Goal: Navigation & Orientation: Find specific page/section

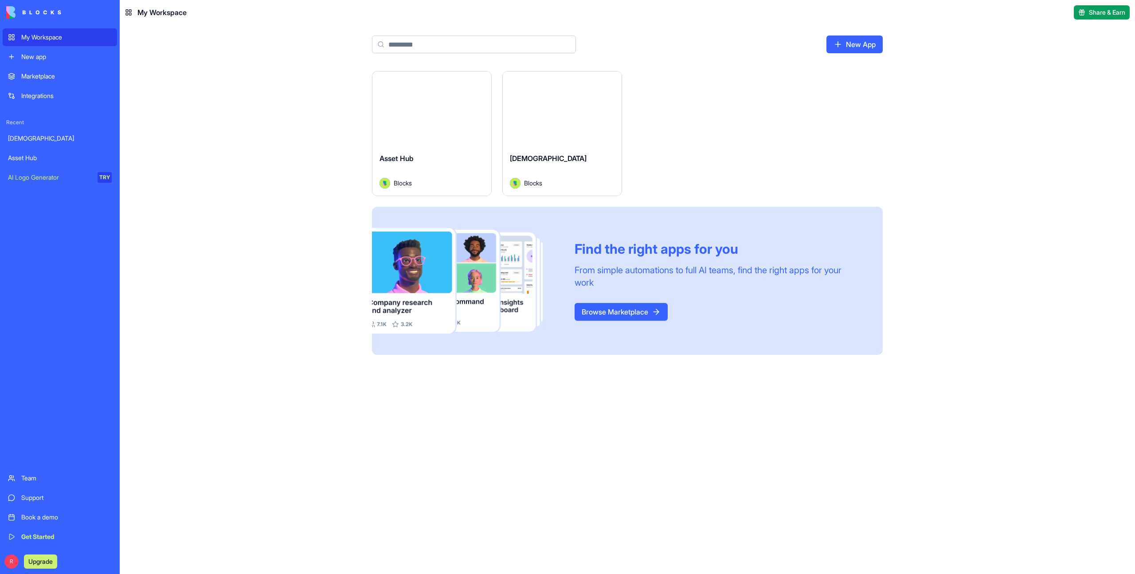
click at [428, 107] on button "Launch" at bounding box center [432, 109] width 67 height 18
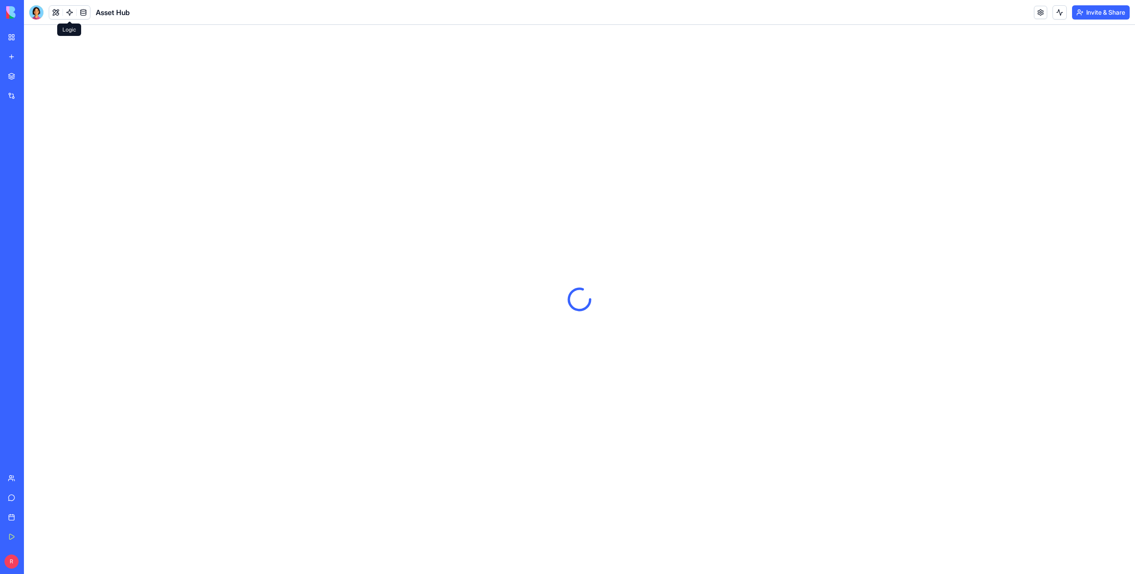
click at [67, 12] on link at bounding box center [69, 12] width 13 height 13
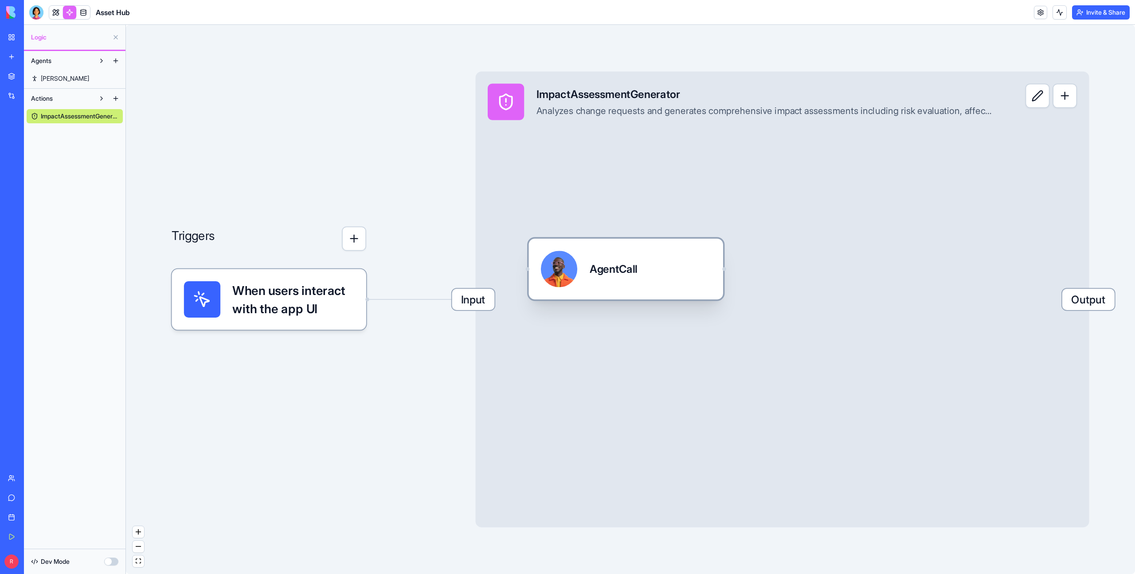
click at [560, 277] on div at bounding box center [559, 269] width 36 height 36
click at [624, 275] on div "AgentCall" at bounding box center [614, 268] width 48 height 15
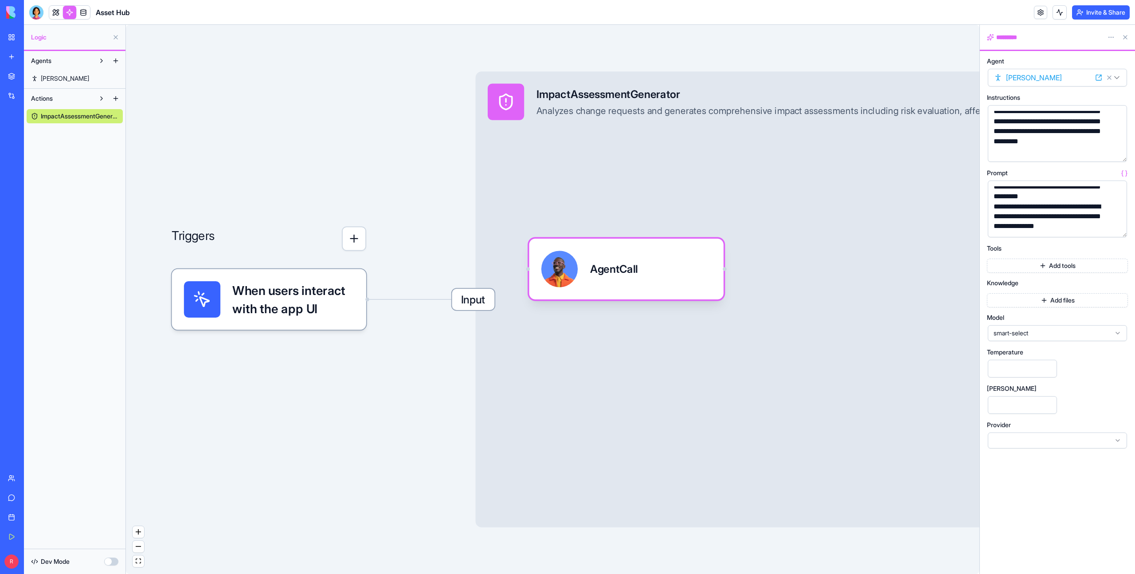
scroll to position [132, 0]
click at [1118, 228] on button "button" at bounding box center [1118, 228] width 14 height 14
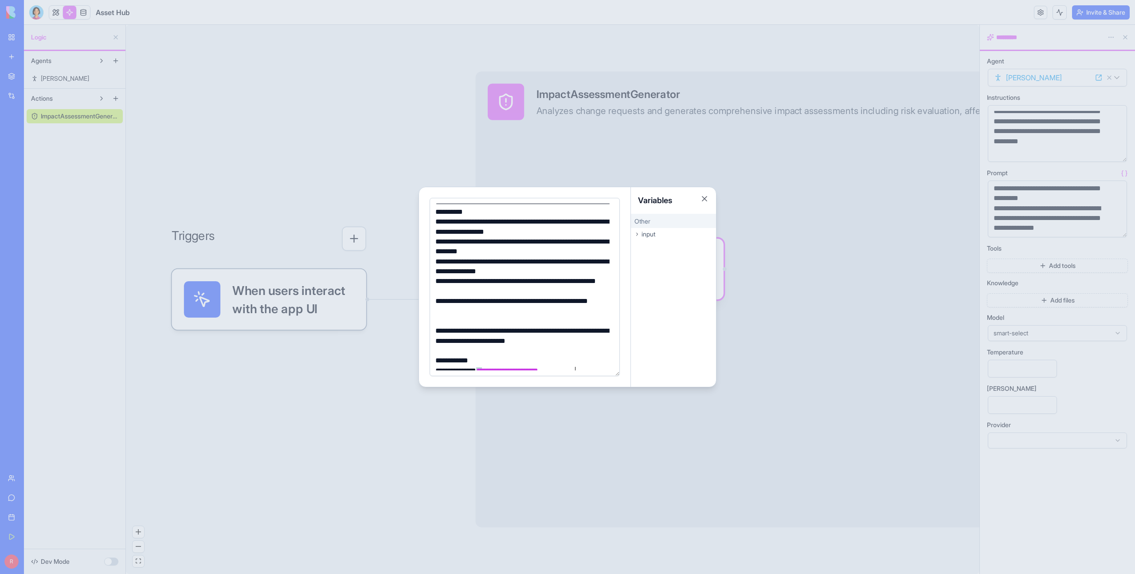
scroll to position [141, 0]
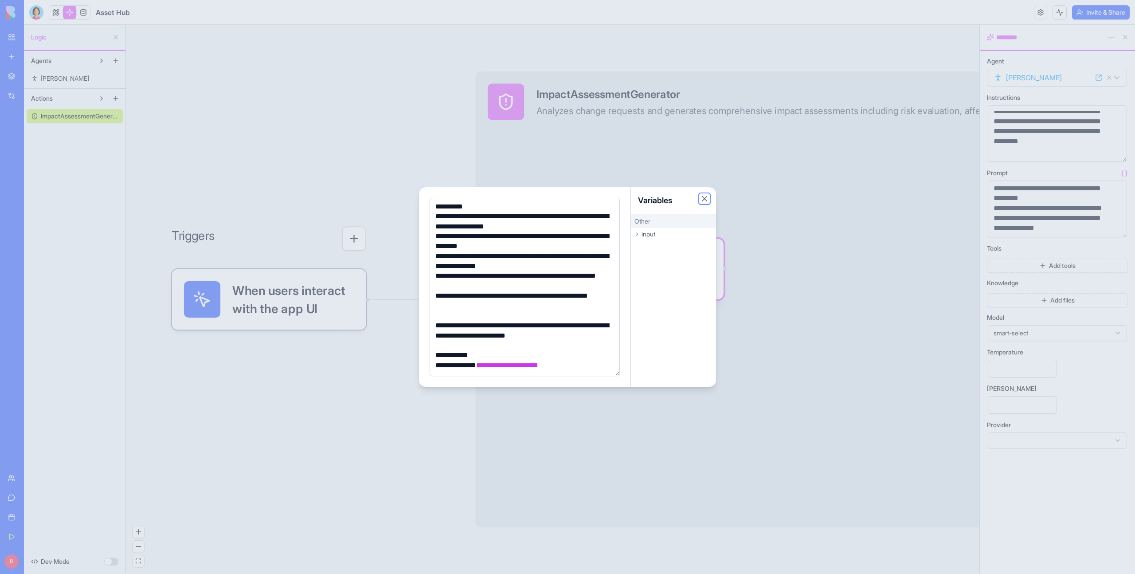
click at [708, 198] on button "Close" at bounding box center [704, 198] width 9 height 9
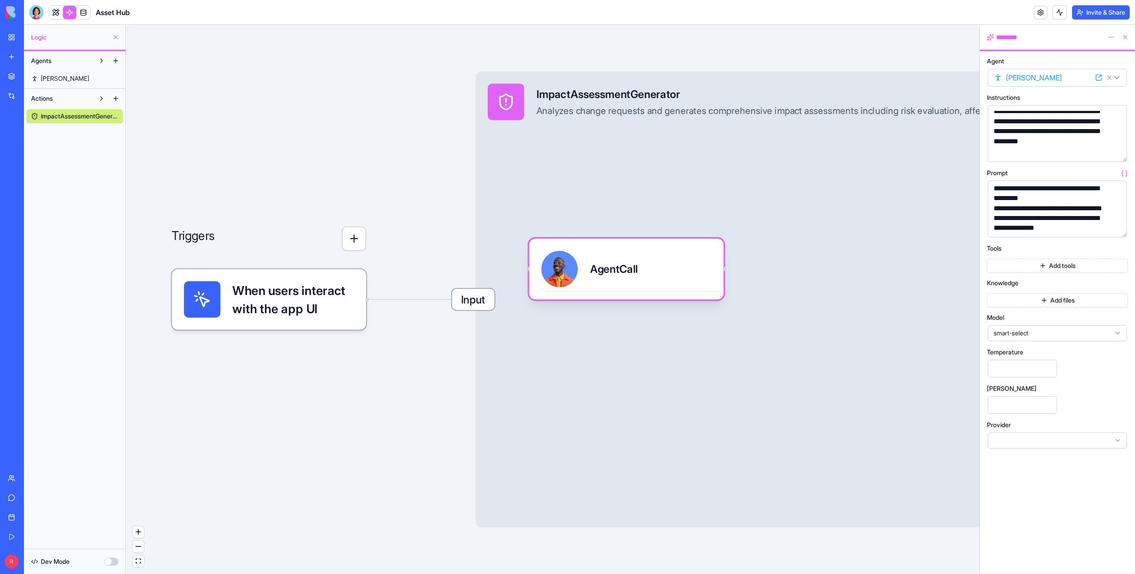
click at [580, 153] on div "Input ImpactAssessmentGenerator Analyzes change requests and generates comprehe…" at bounding box center [783, 299] width 614 height 456
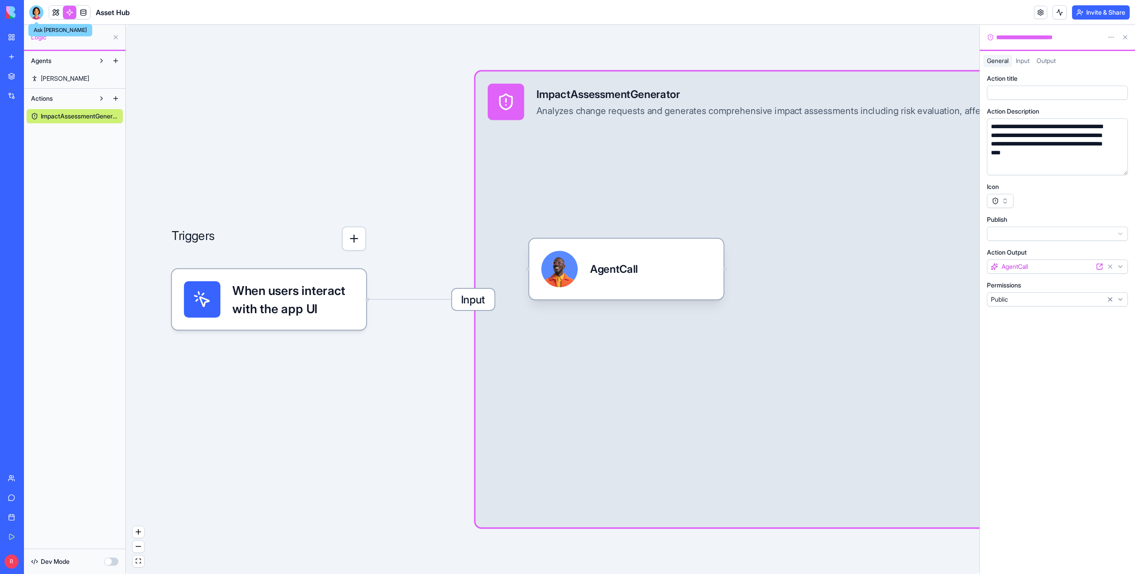
click at [39, 15] on div at bounding box center [36, 12] width 14 height 14
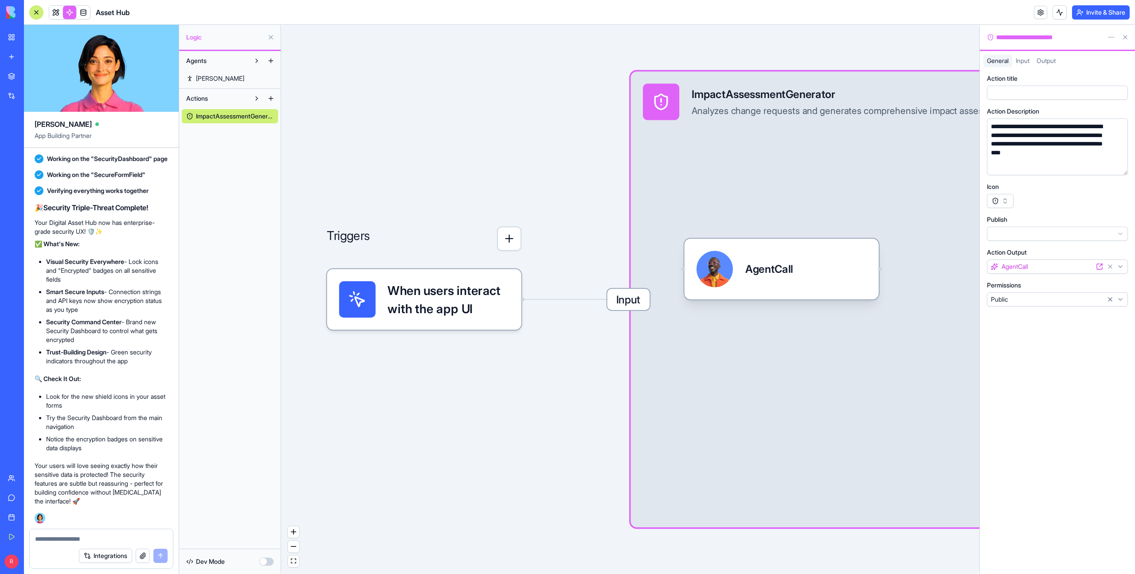
scroll to position [9755, 0]
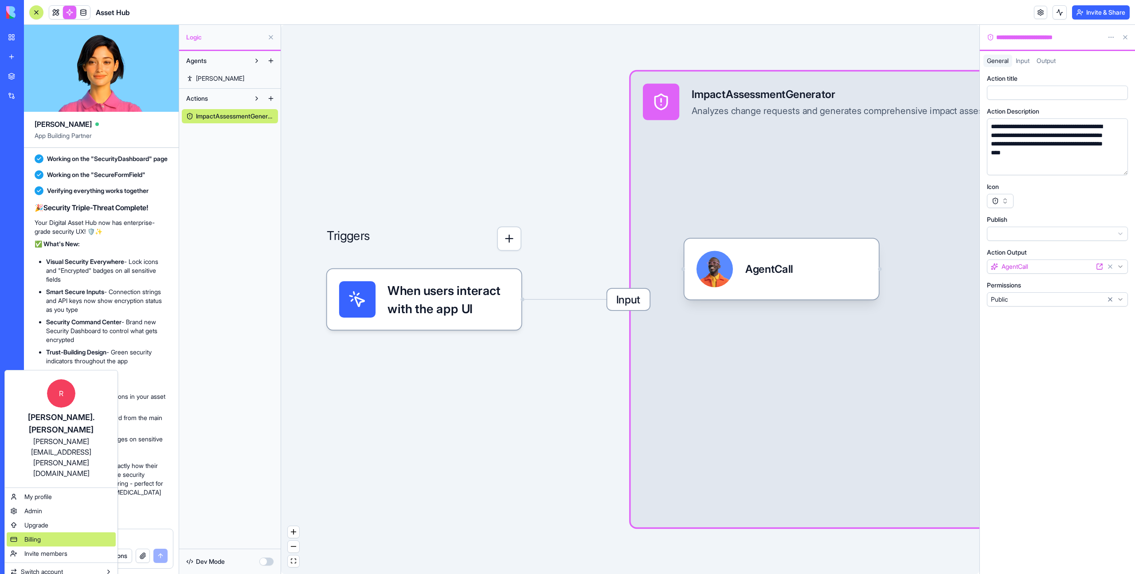
click at [53, 532] on div "Billing" at bounding box center [61, 539] width 109 height 14
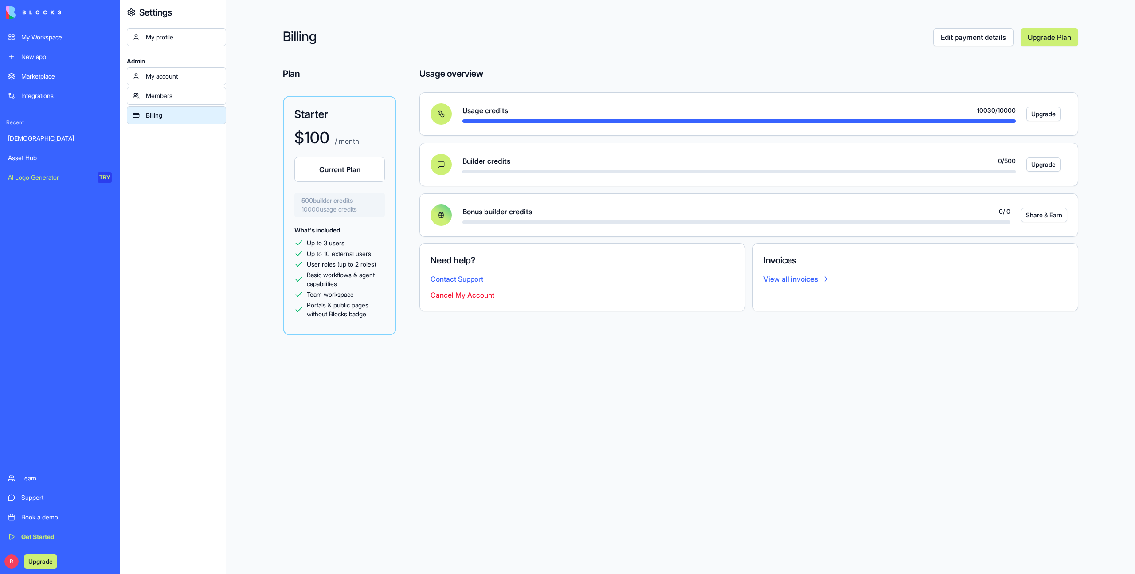
click at [62, 39] on div "My Workspace" at bounding box center [66, 37] width 90 height 9
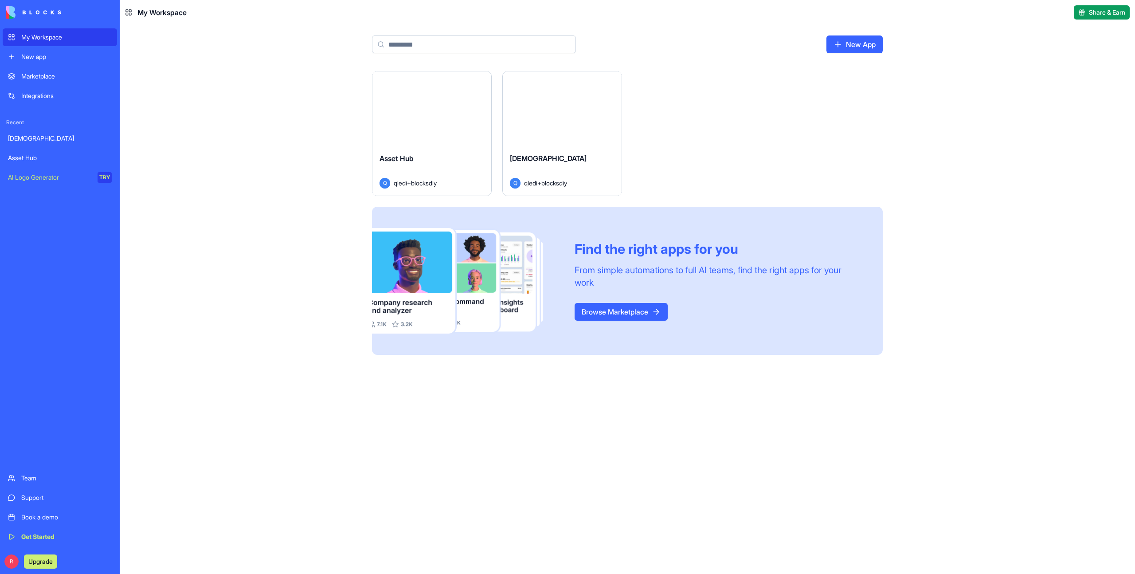
click at [436, 89] on div "Launch" at bounding box center [432, 108] width 119 height 75
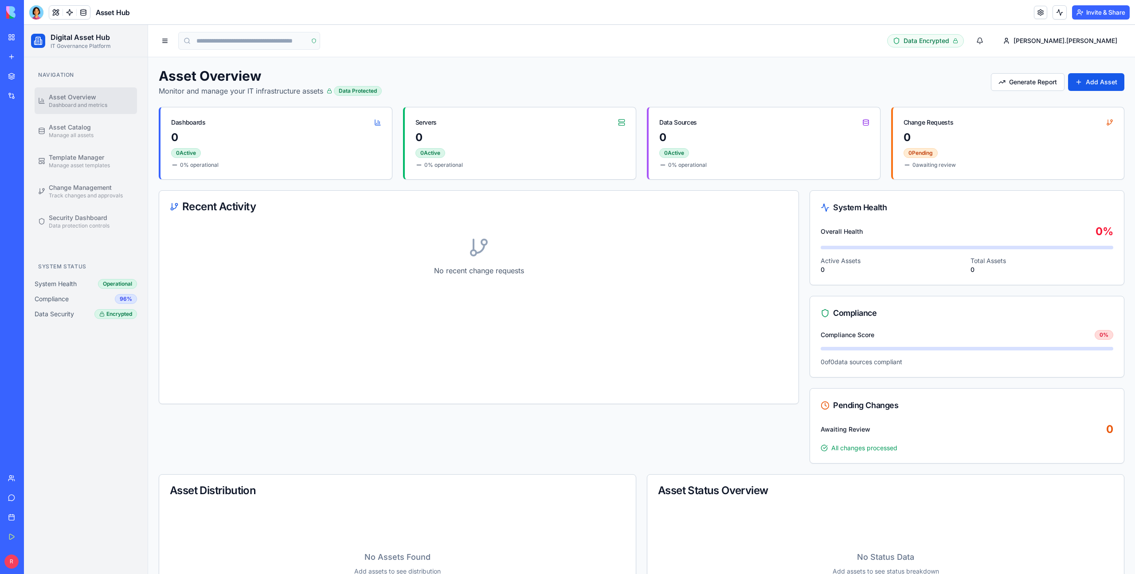
click at [70, 12] on link at bounding box center [69, 12] width 13 height 13
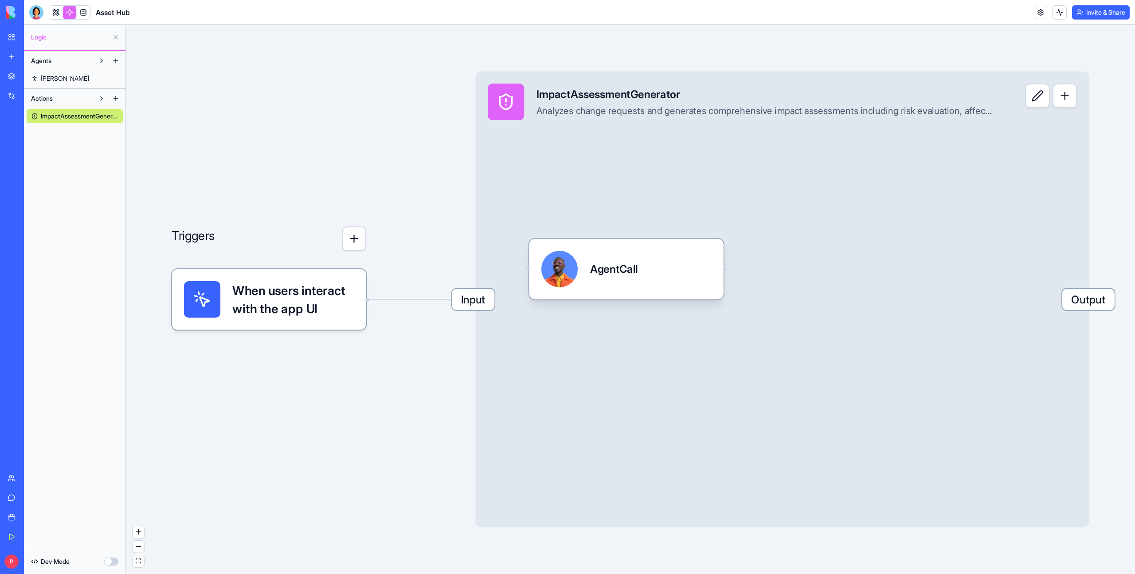
click at [70, 12] on link at bounding box center [69, 12] width 13 height 13
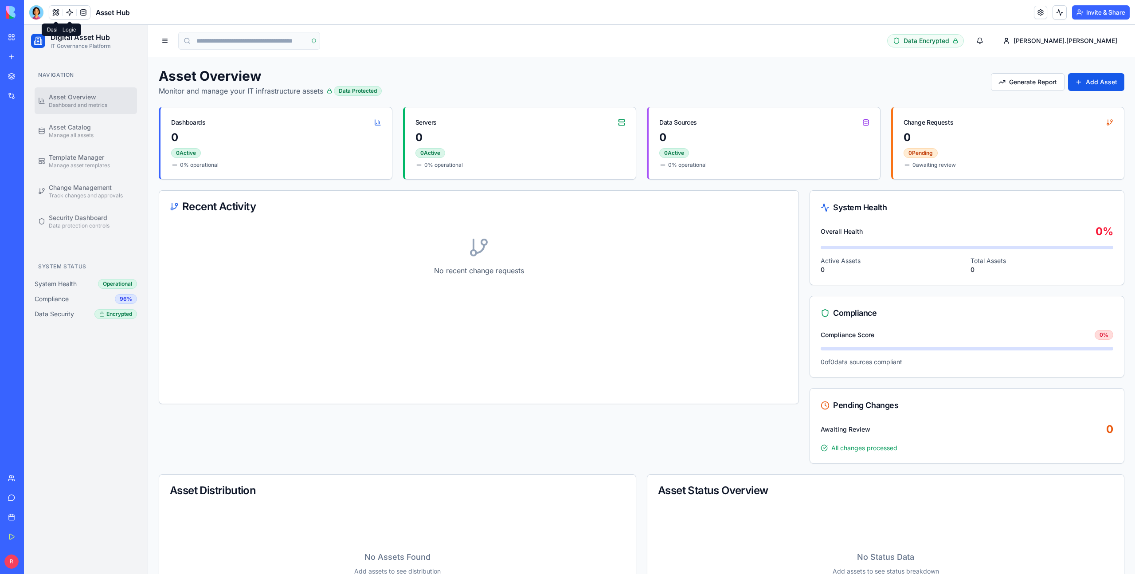
click at [71, 16] on link at bounding box center [69, 12] width 13 height 13
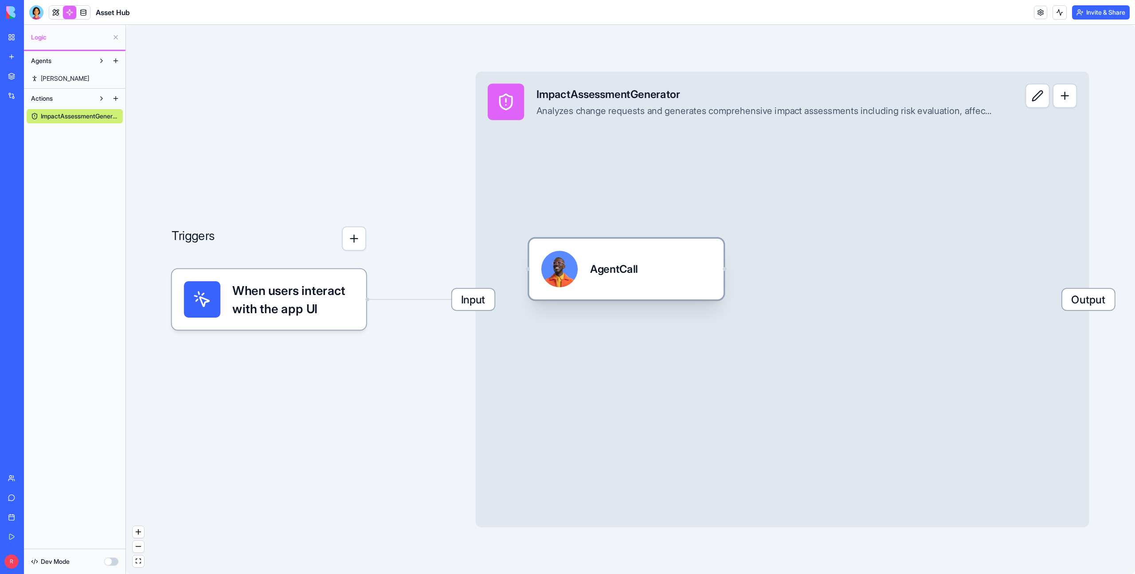
click at [663, 258] on div "AgentCall" at bounding box center [626, 269] width 170 height 36
click at [633, 280] on div "AgentCall" at bounding box center [614, 269] width 48 height 36
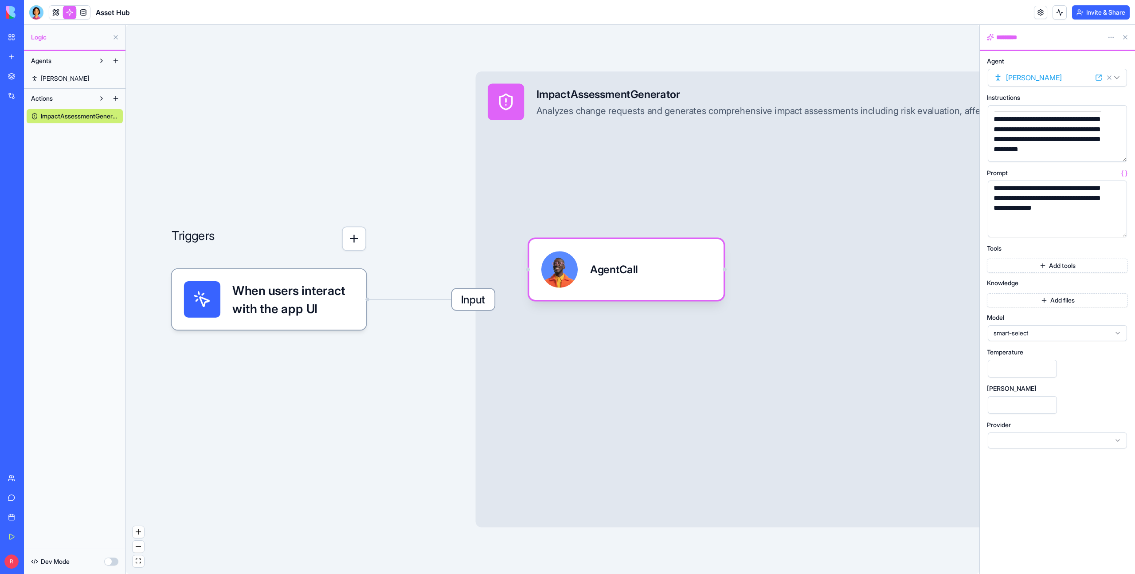
scroll to position [14, 0]
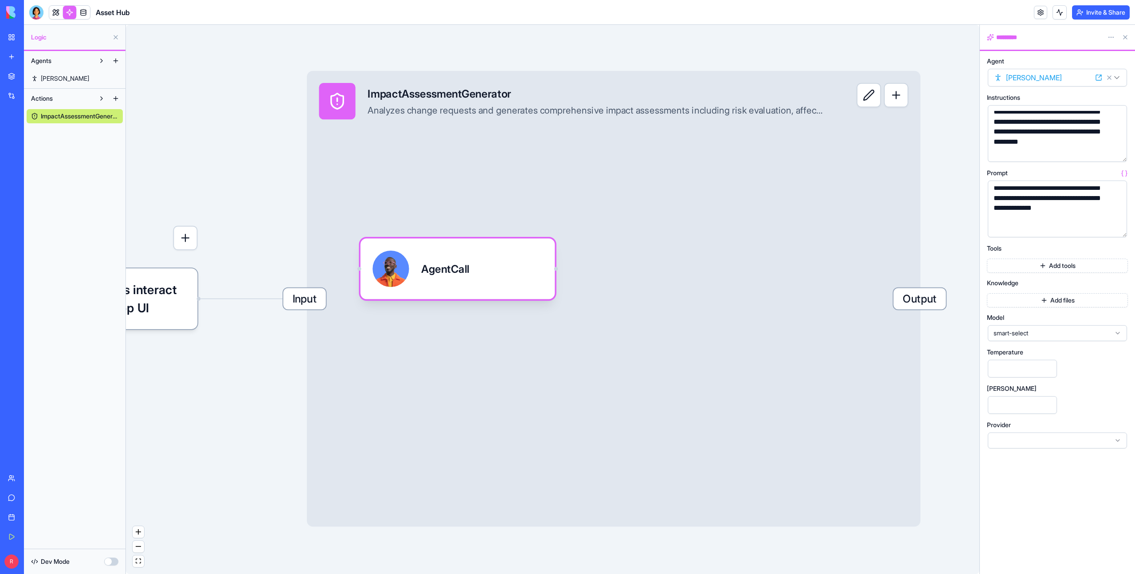
click at [59, 16] on link at bounding box center [55, 12] width 13 height 13
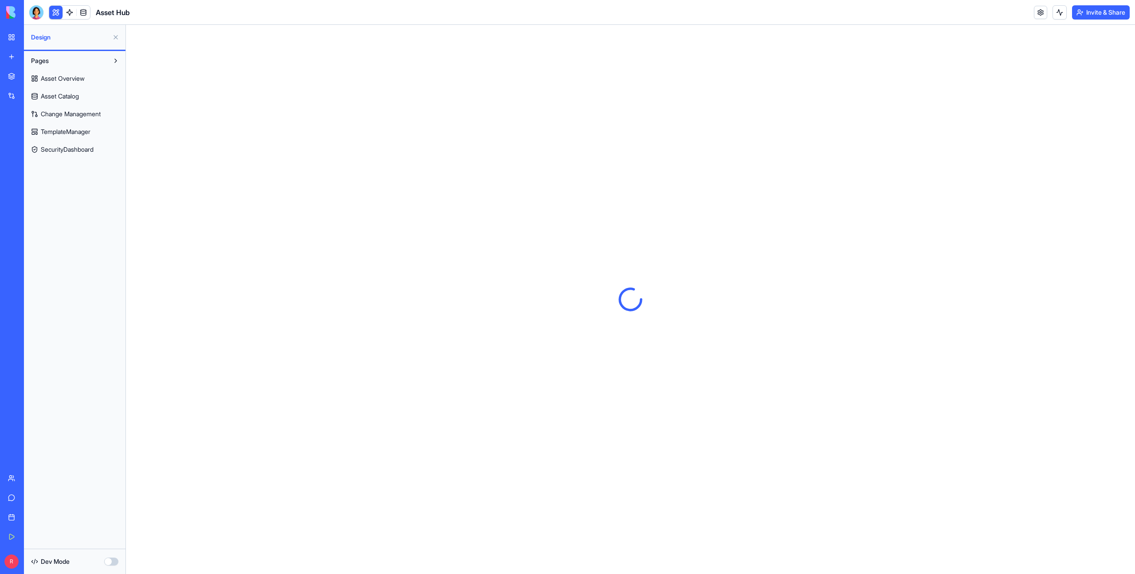
click at [79, 74] on span "Asset Overview" at bounding box center [63, 78] width 44 height 9
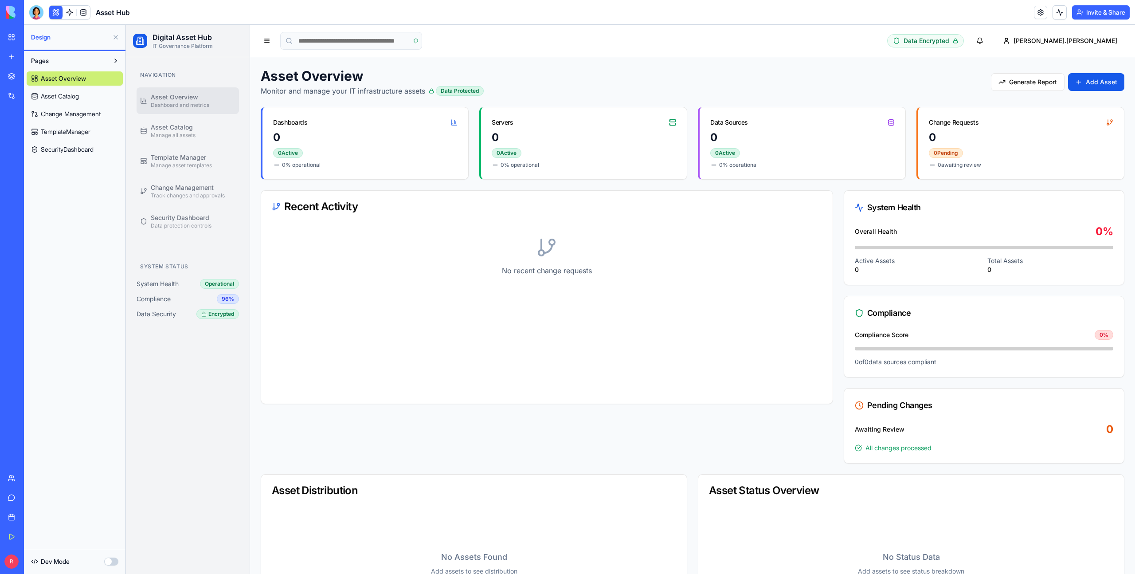
click at [238, 145] on ul "Asset Overview Dashboard and metrics Asset Catalog Manage all assets Template M…" at bounding box center [188, 160] width 102 height 147
click at [175, 124] on span "Asset Catalog" at bounding box center [172, 127] width 42 height 9
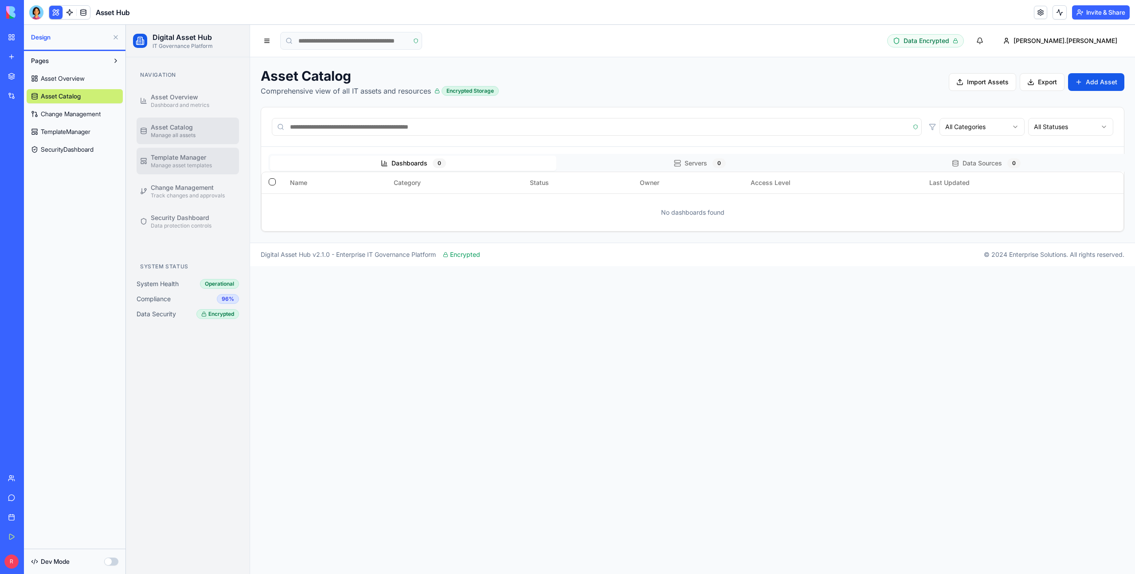
click at [201, 170] on link "Template Manager Manage asset templates" at bounding box center [188, 161] width 102 height 27
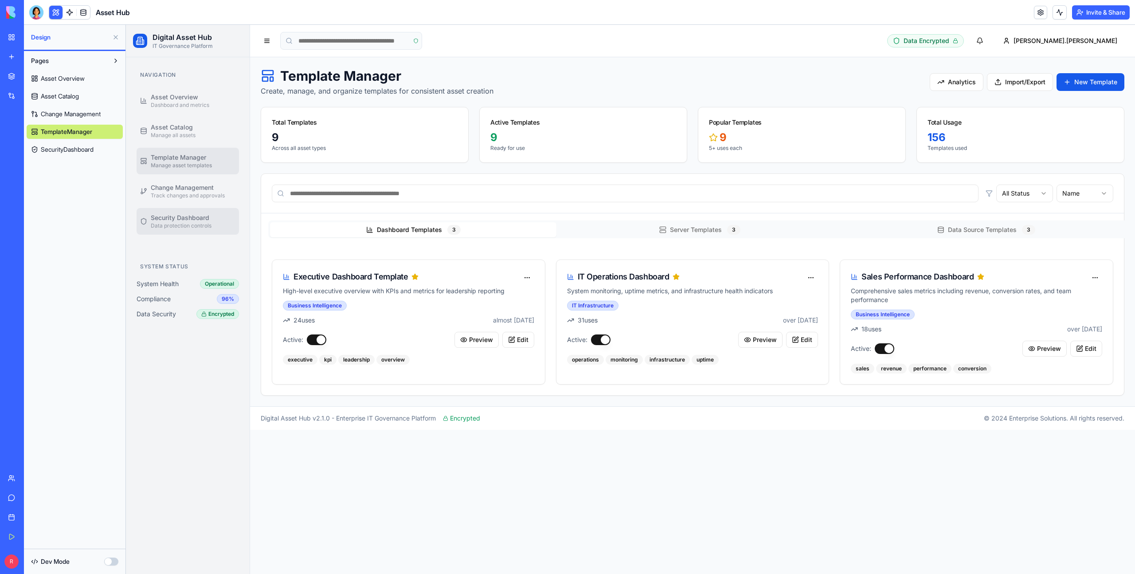
click at [194, 225] on span "Data protection controls" at bounding box center [181, 225] width 61 height 7
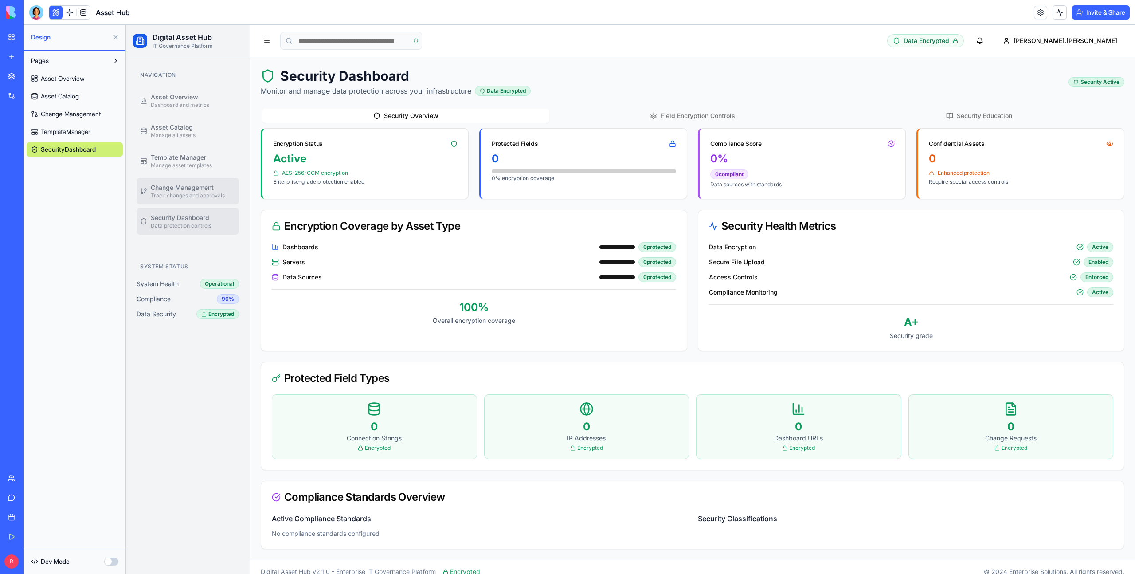
click at [204, 183] on span "Change Management" at bounding box center [182, 187] width 63 height 9
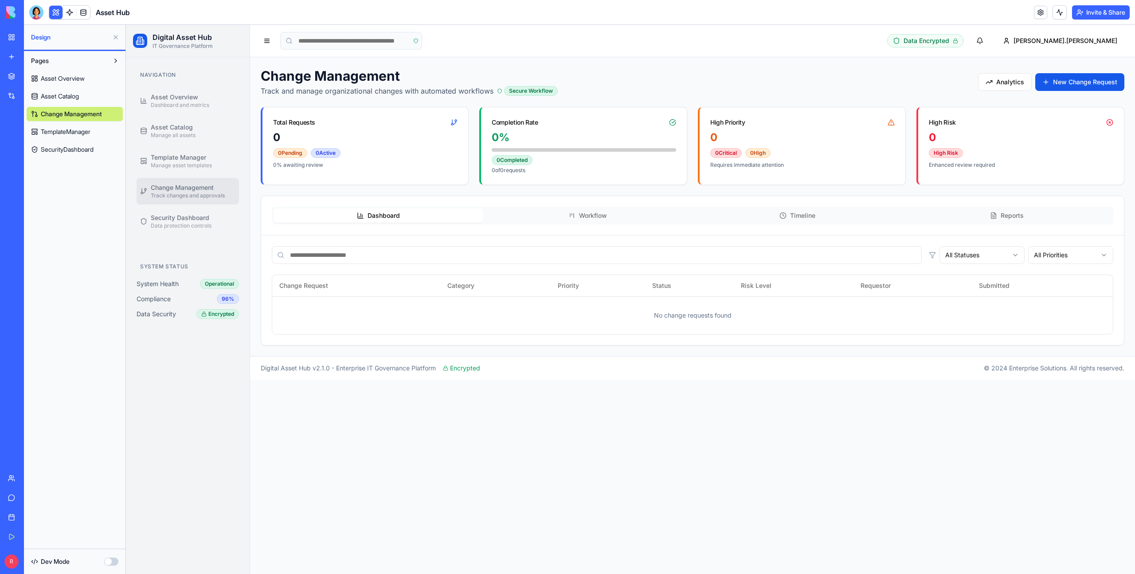
click at [200, 204] on link "Change Management Track changes and approvals" at bounding box center [188, 191] width 102 height 27
